Goal: Information Seeking & Learning: Learn about a topic

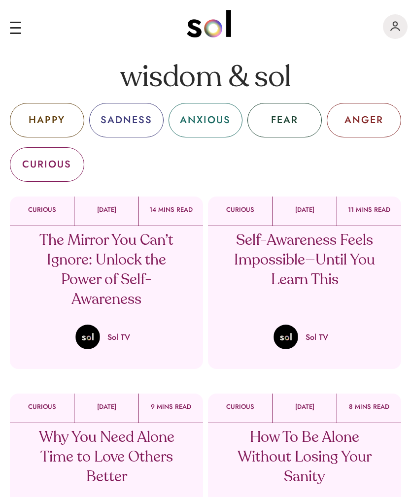
click at [105, 206] on p "[DATE]" at bounding box center [106, 209] width 64 height 7
click at [42, 117] on div "HAPPY" at bounding box center [47, 120] width 36 height 15
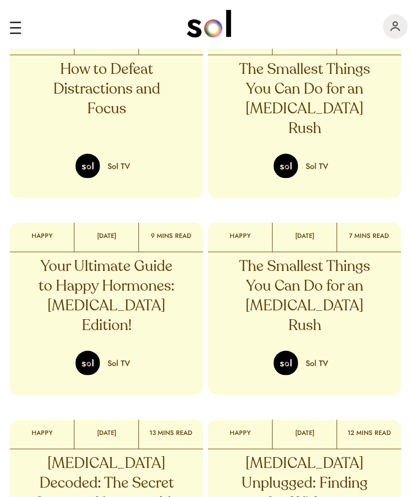
scroll to position [369, 0]
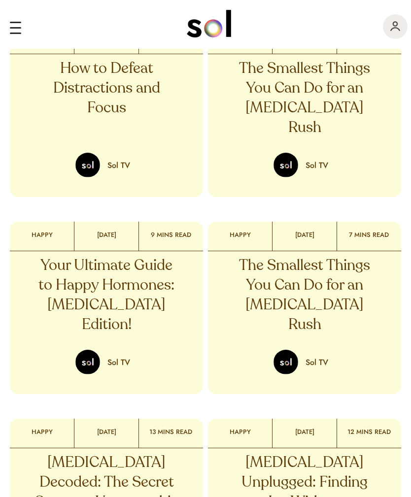
click at [69, 281] on p "Your Ultimate Guide to Happy Hormones: Endorphin Edition!" at bounding box center [106, 295] width 145 height 79
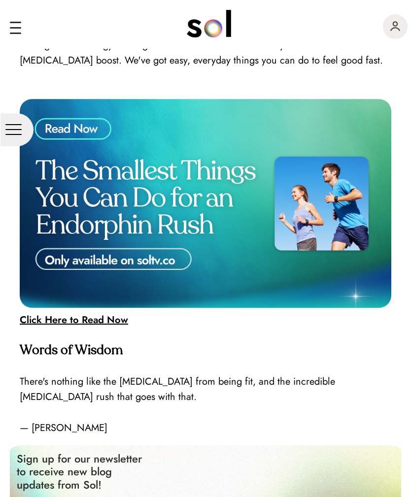
scroll to position [2368, 0]
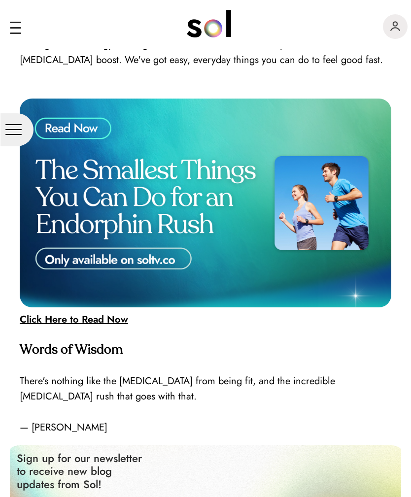
click at [121, 155] on img at bounding box center [206, 203] width 372 height 209
click at [117, 206] on img at bounding box center [206, 203] width 372 height 209
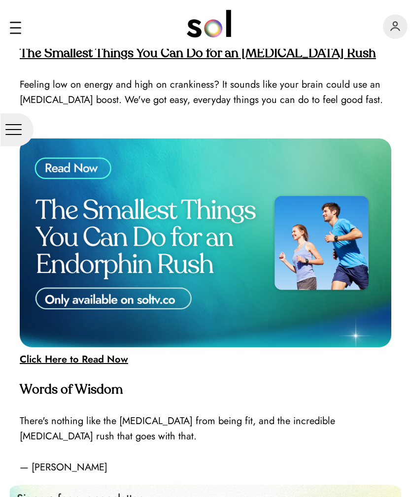
scroll to position [2320, 0]
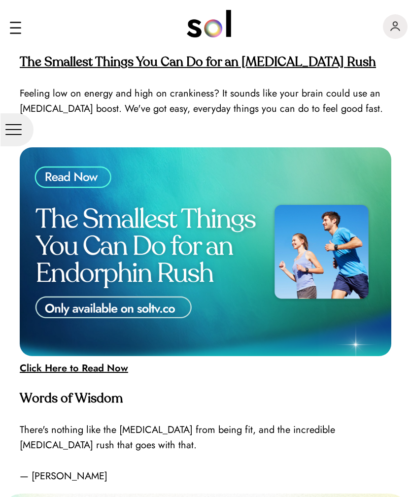
click at [61, 361] on strong "Click Here to Read Now" at bounding box center [74, 368] width 108 height 14
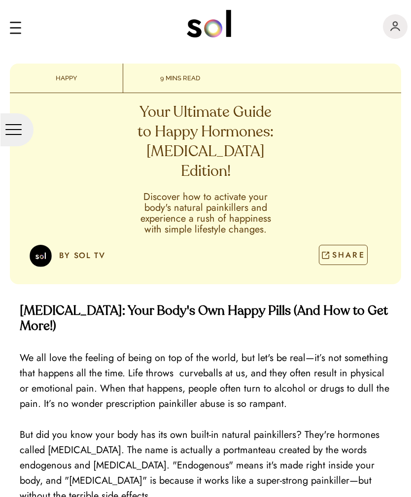
scroll to position [0, 0]
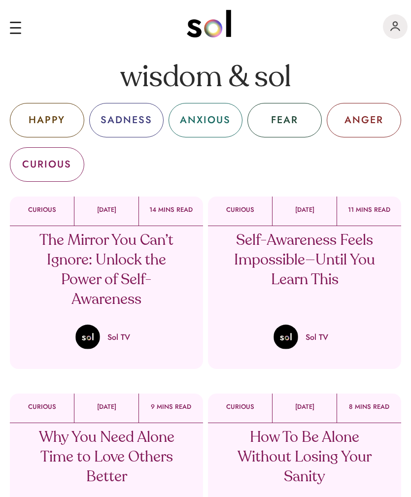
click at [127, 120] on div "SADNESS" at bounding box center [127, 120] width 52 height 15
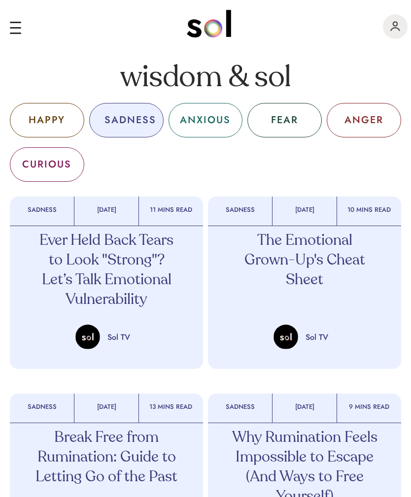
click at [206, 118] on div "ANXIOUS" at bounding box center [205, 120] width 51 height 15
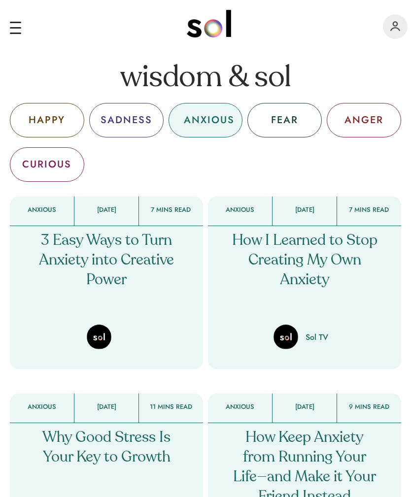
click at [292, 128] on div "FEAR" at bounding box center [284, 120] width 74 height 34
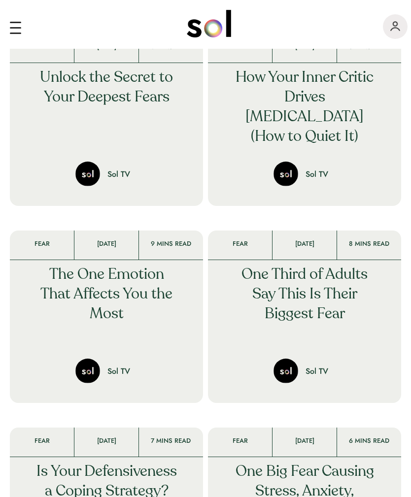
scroll to position [957, 0]
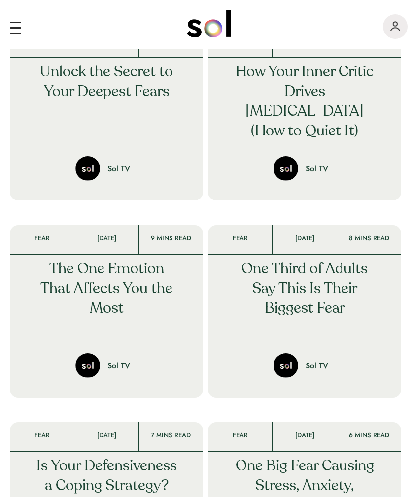
click at [334, 275] on p "One Third of Adults Say This Is Their Biggest Fear" at bounding box center [304, 289] width 145 height 59
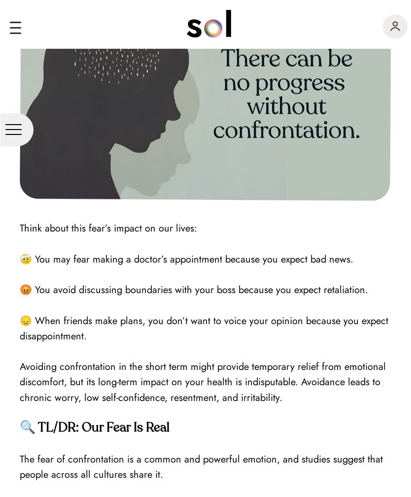
scroll to position [409, 0]
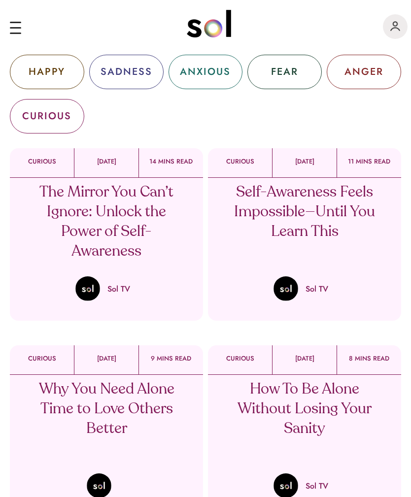
scroll to position [50, 0]
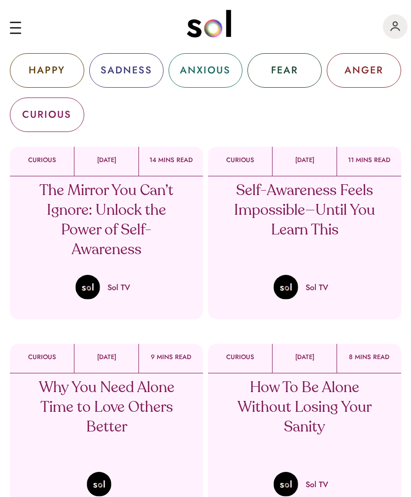
click at [60, 111] on div "CURIOUS" at bounding box center [46, 114] width 49 height 15
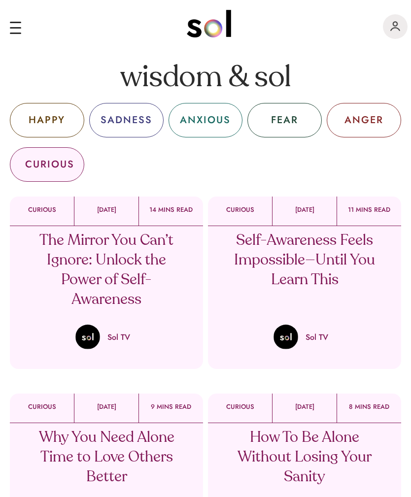
scroll to position [0, 0]
click at [364, 119] on div "ANGER" at bounding box center [363, 120] width 39 height 15
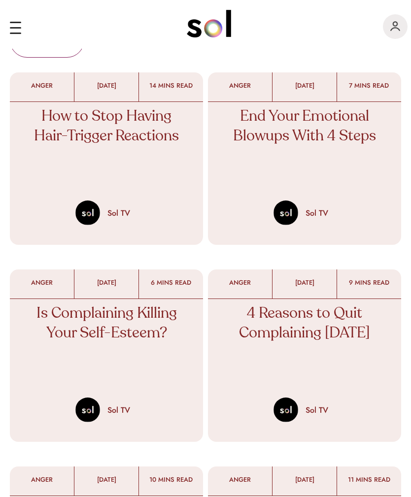
scroll to position [124, 0]
click at [351, 382] on div "4 Reasons to Quit Complaining Today Sol TV" at bounding box center [304, 361] width 193 height 123
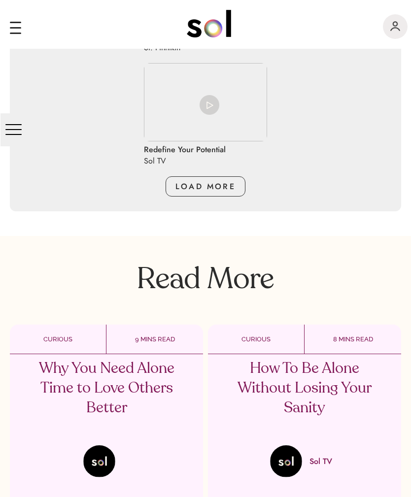
scroll to position [2122, 0]
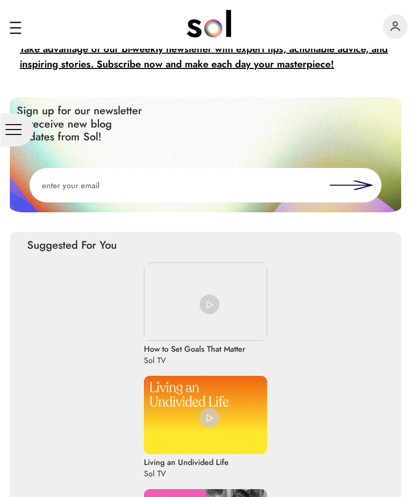
click at [10, 123] on div at bounding box center [16, 129] width 33 height 33
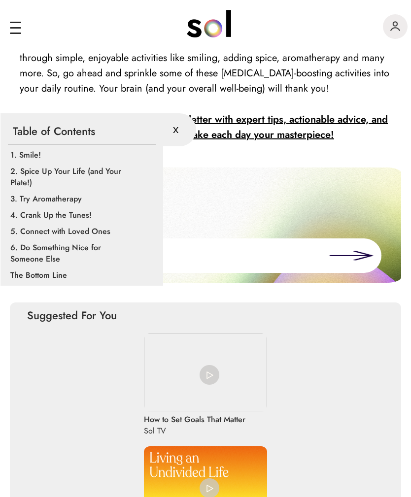
scroll to position [1398, 0]
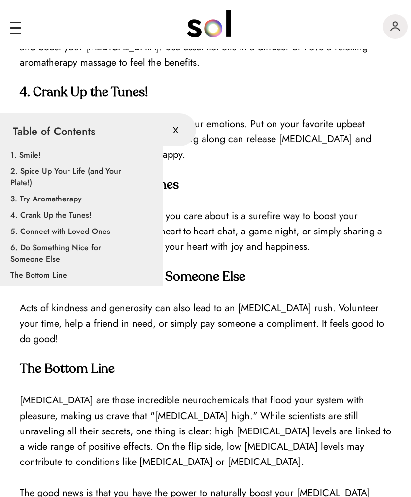
click at [171, 139] on div "x" at bounding box center [179, 129] width 33 height 33
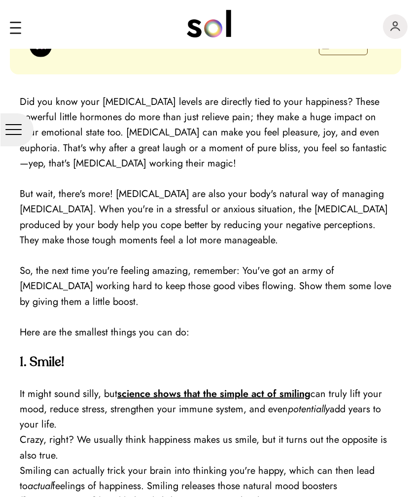
scroll to position [230, 0]
